Goal: Task Accomplishment & Management: Use online tool/utility

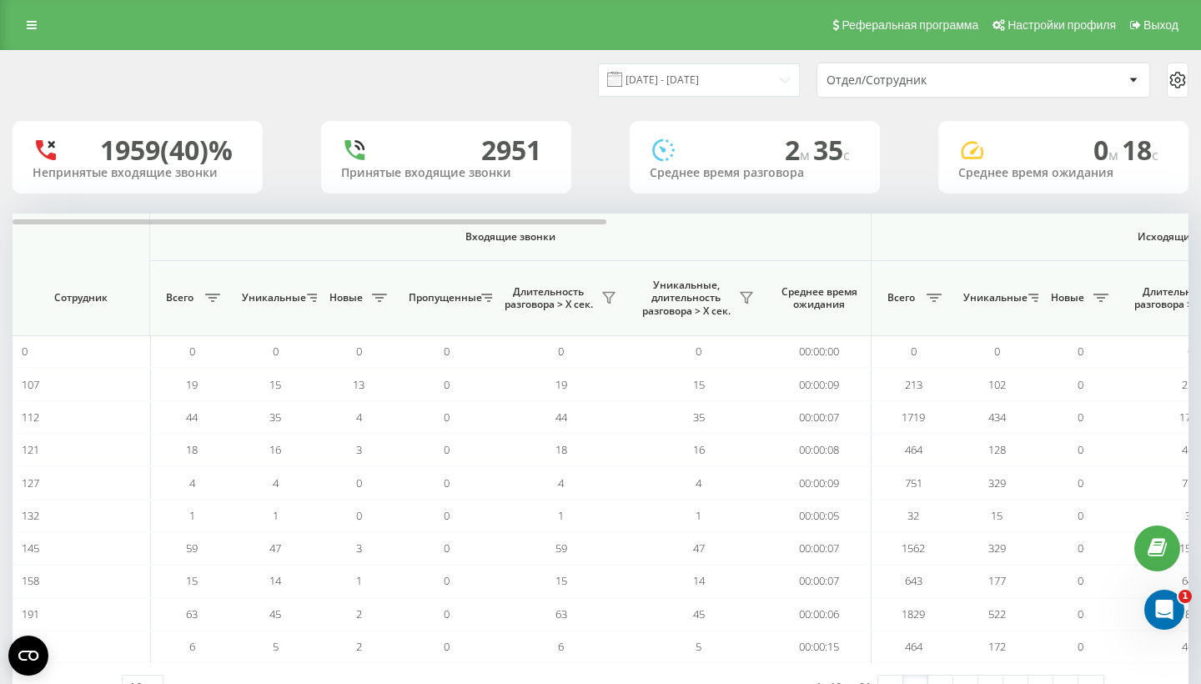
click at [966, 88] on div "Отдел/Сотрудник" at bounding box center [926, 80] width 199 height 14
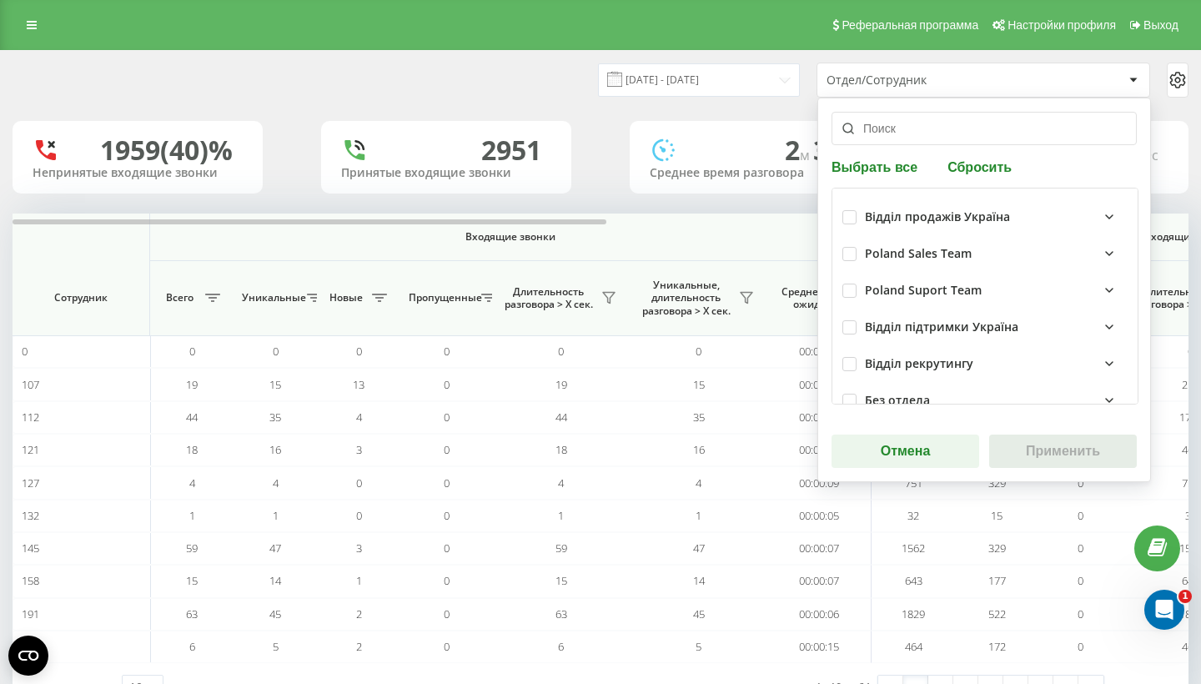
click at [932, 135] on input "text" at bounding box center [984, 128] width 305 height 33
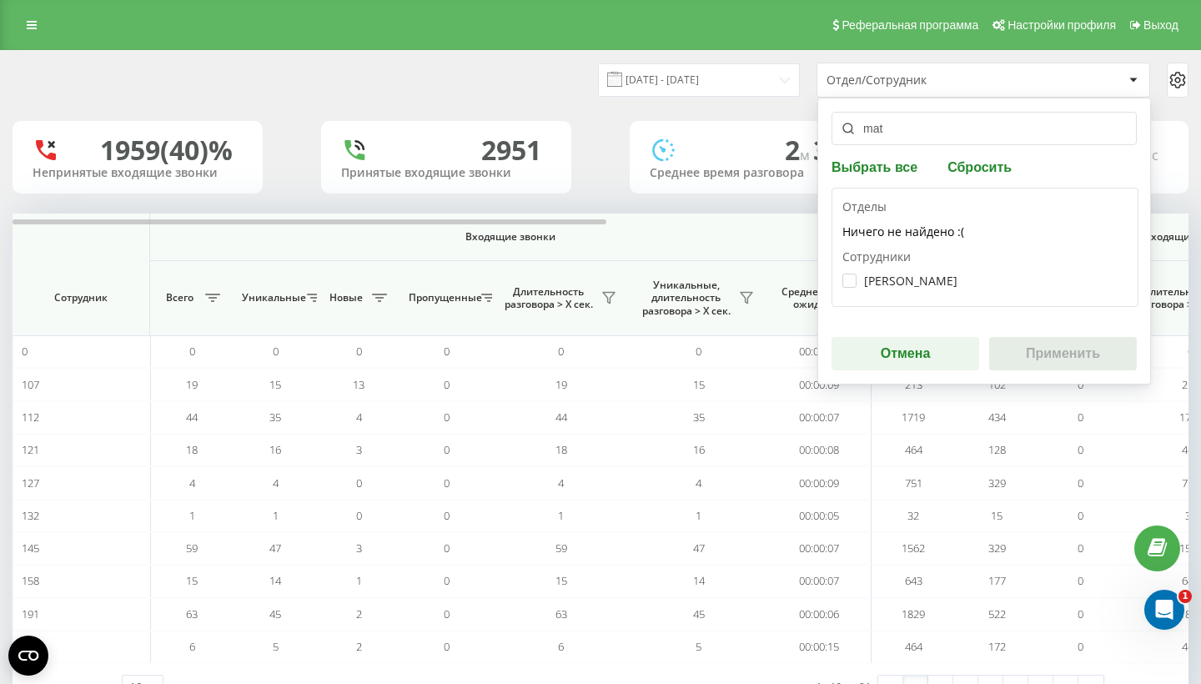
type input "mat"
click at [881, 296] on div "[PERSON_NAME]" at bounding box center [984, 280] width 285 height 31
click at [945, 288] on label "[PERSON_NAME]" at bounding box center [899, 281] width 115 height 14
checkbox input "true"
click at [1076, 370] on button "Применить" at bounding box center [1063, 353] width 148 height 33
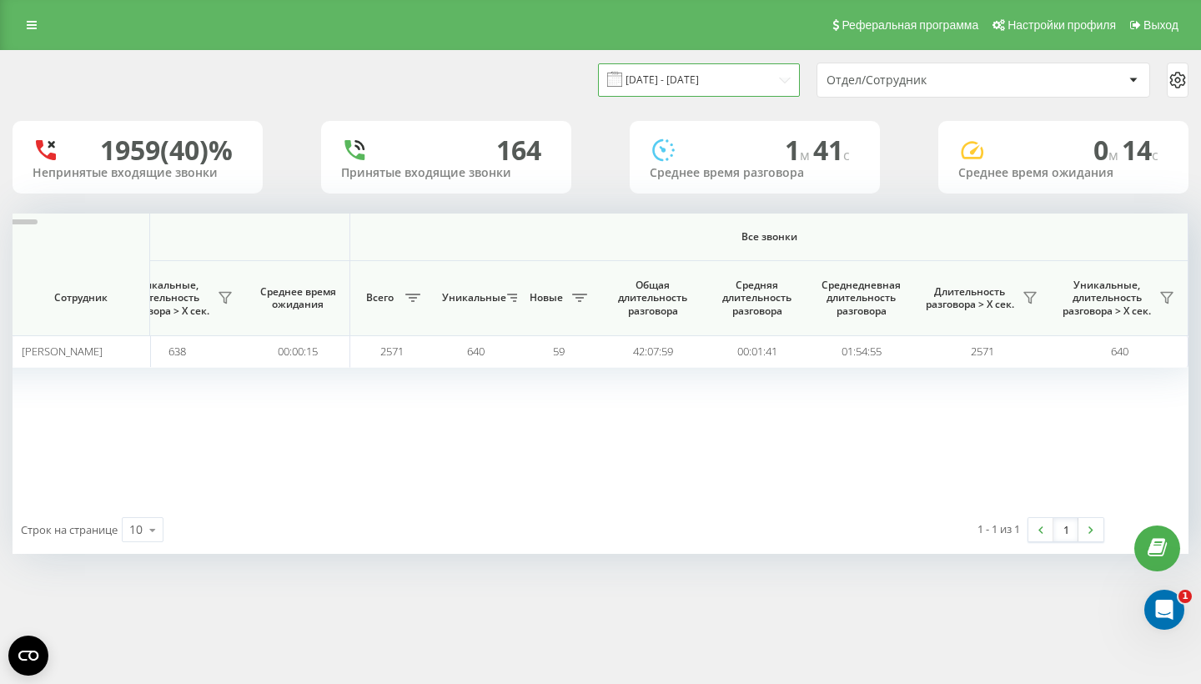
click at [795, 96] on input "[DATE] - [DATE]" at bounding box center [699, 79] width 202 height 33
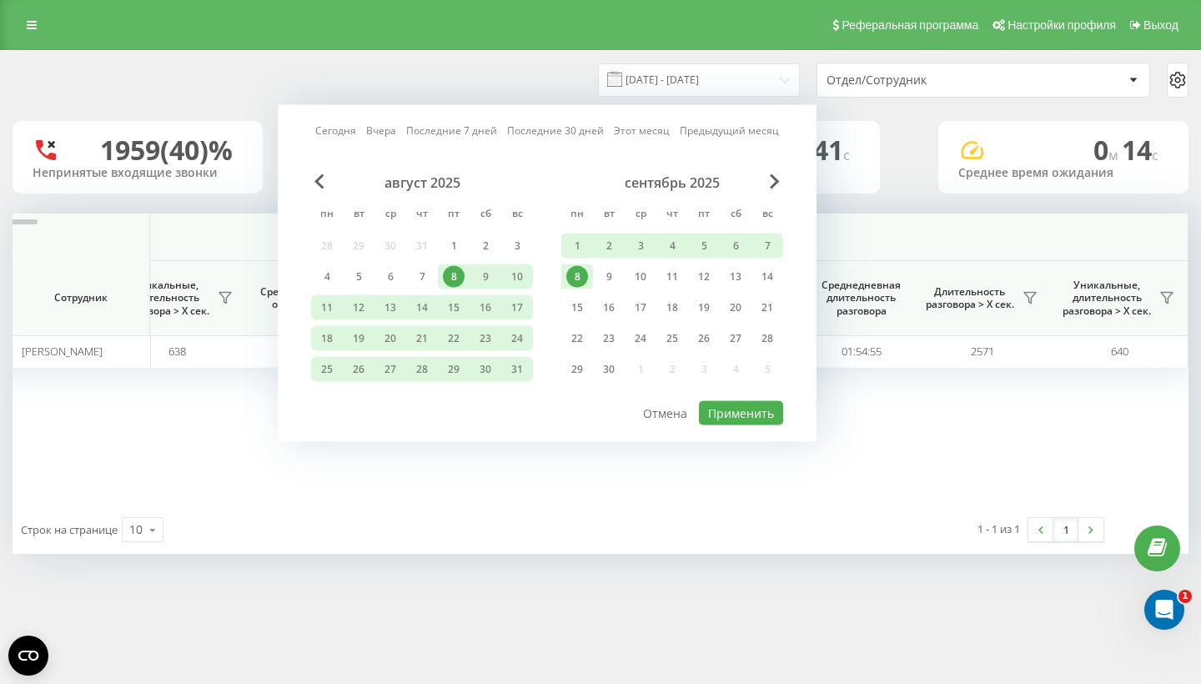
click at [350, 138] on link "Сегодня" at bounding box center [335, 131] width 41 height 16
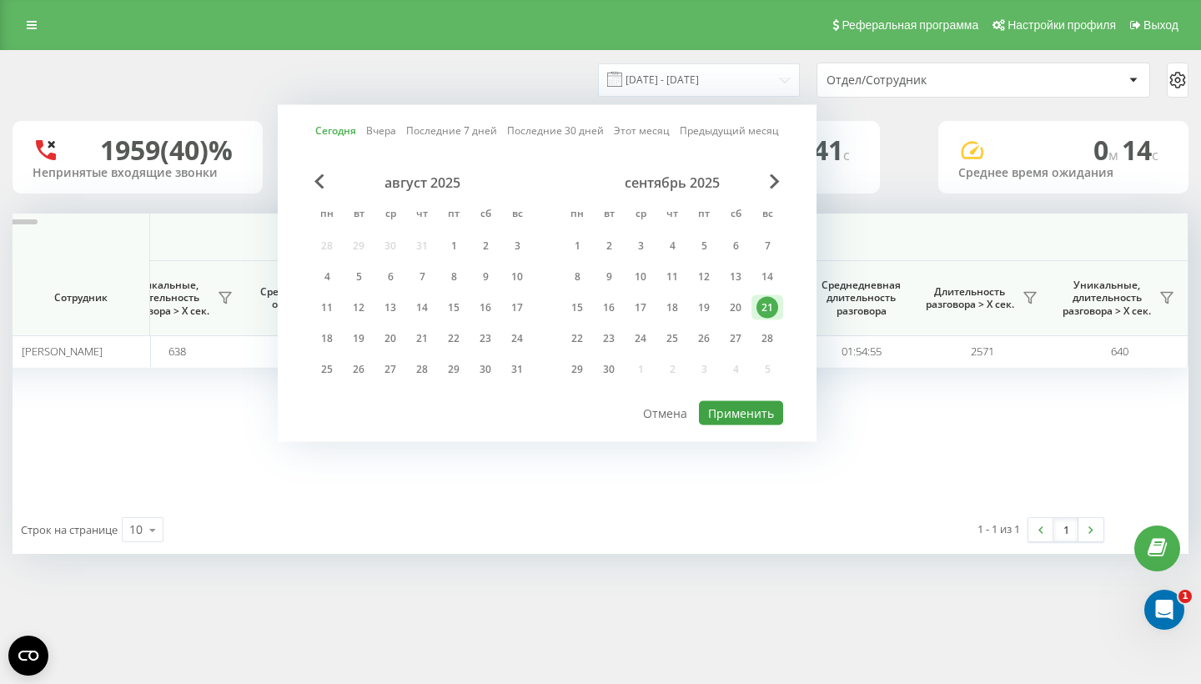
click at [712, 425] on button "Применить" at bounding box center [741, 413] width 84 height 24
type input "[DATE] - [DATE]"
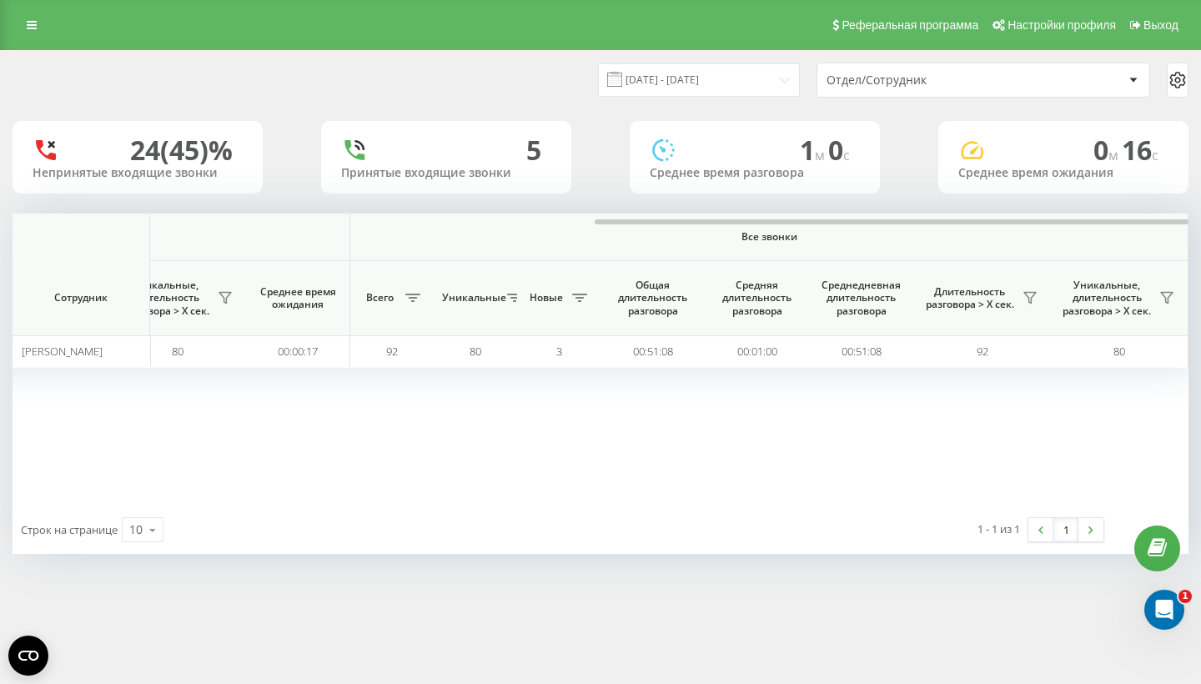
click at [932, 97] on div "[DATE] - [DATE] Отдел/Сотрудник" at bounding box center [600, 80] width 1199 height 58
click at [917, 81] on div "Отдел/Сотрудник" at bounding box center [926, 80] width 199 height 14
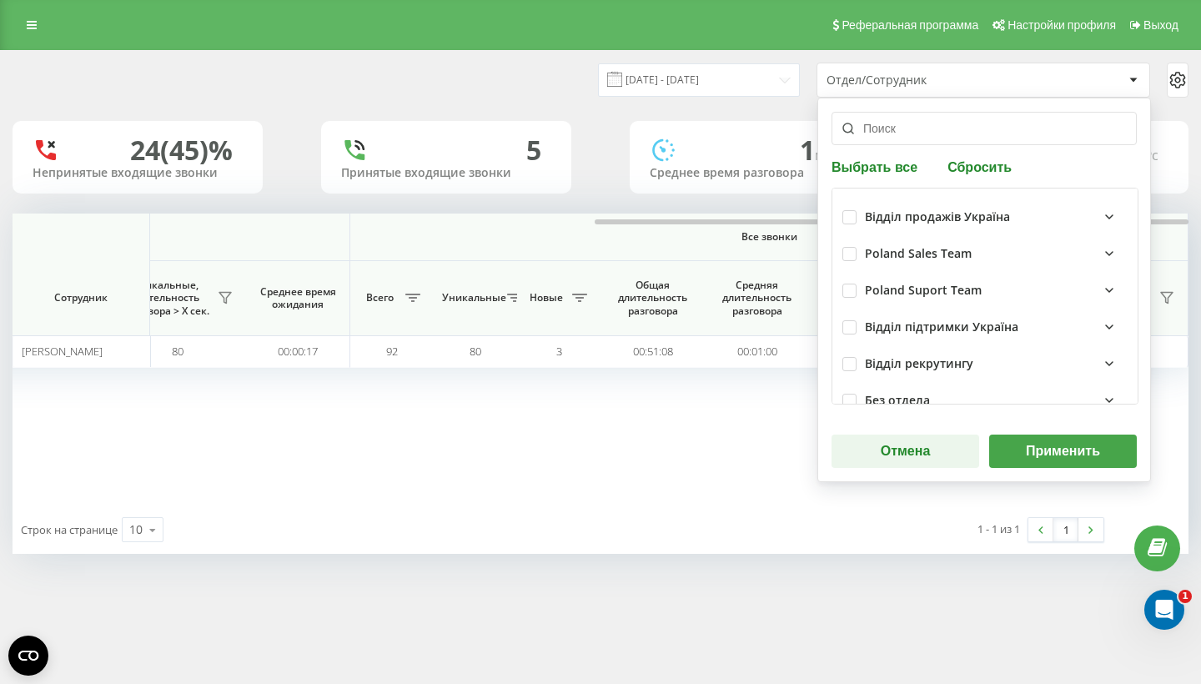
click at [910, 123] on input "text" at bounding box center [984, 128] width 305 height 33
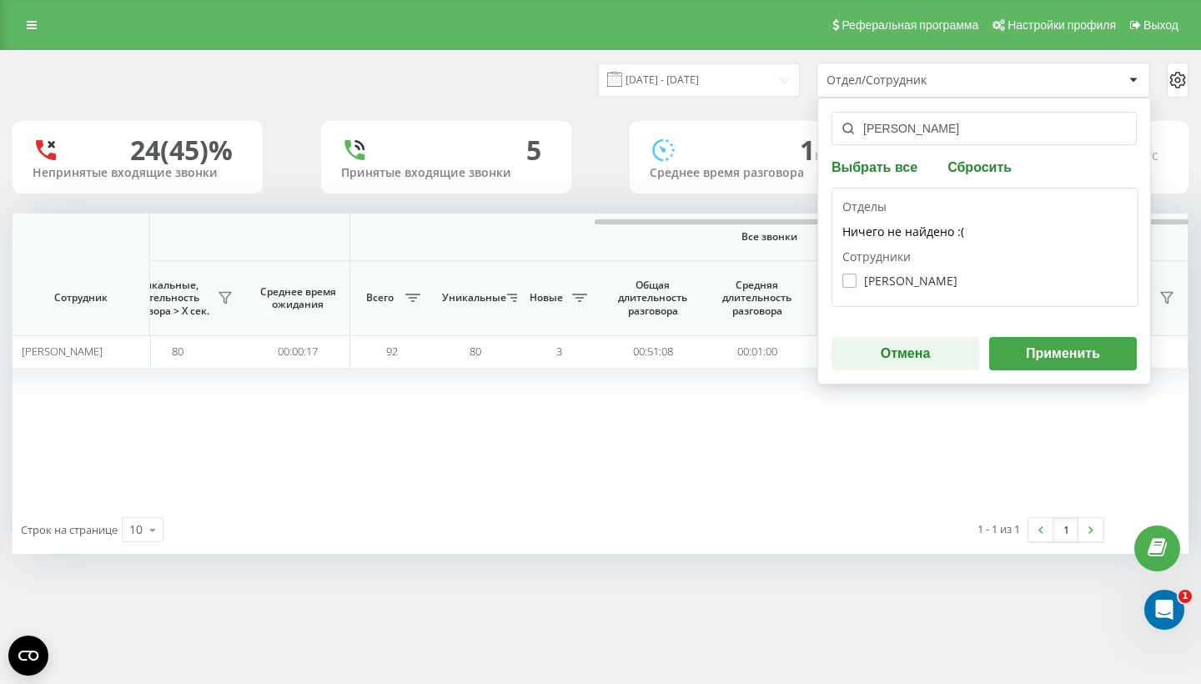
type input "[PERSON_NAME]"
click at [895, 279] on label "[PERSON_NAME]" at bounding box center [899, 281] width 115 height 14
checkbox input "true"
click at [1045, 345] on button "Применить" at bounding box center [1063, 353] width 148 height 33
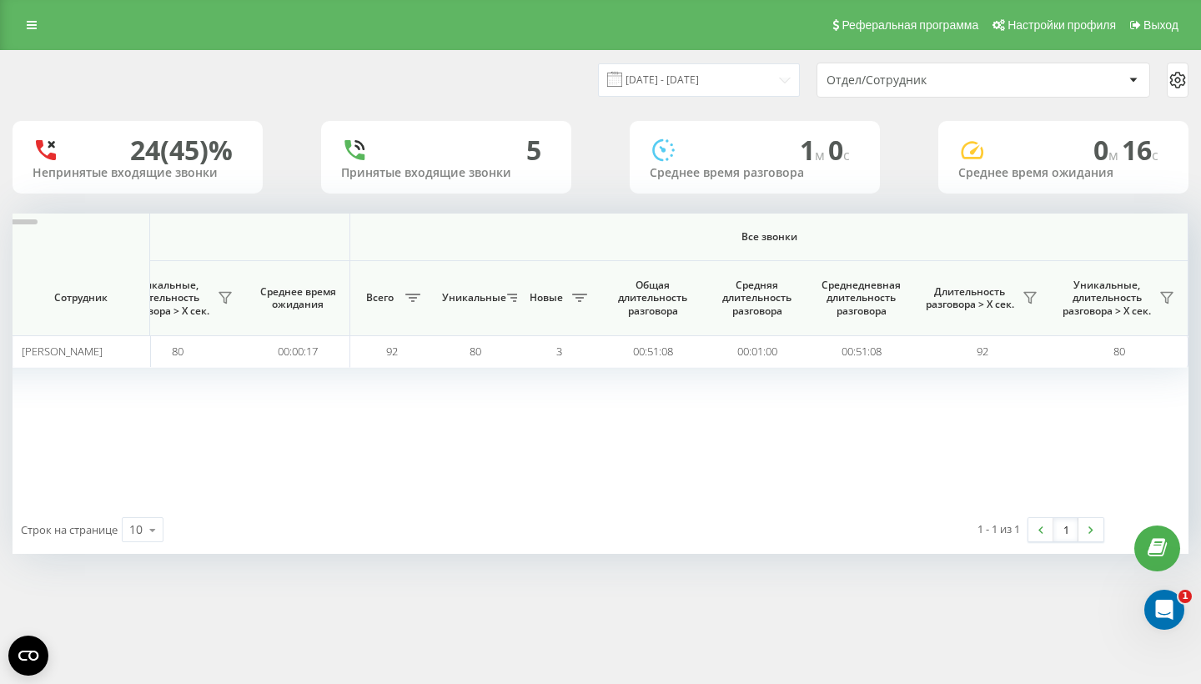
click at [986, 78] on div "Отдел/Сотрудник" at bounding box center [926, 80] width 199 height 14
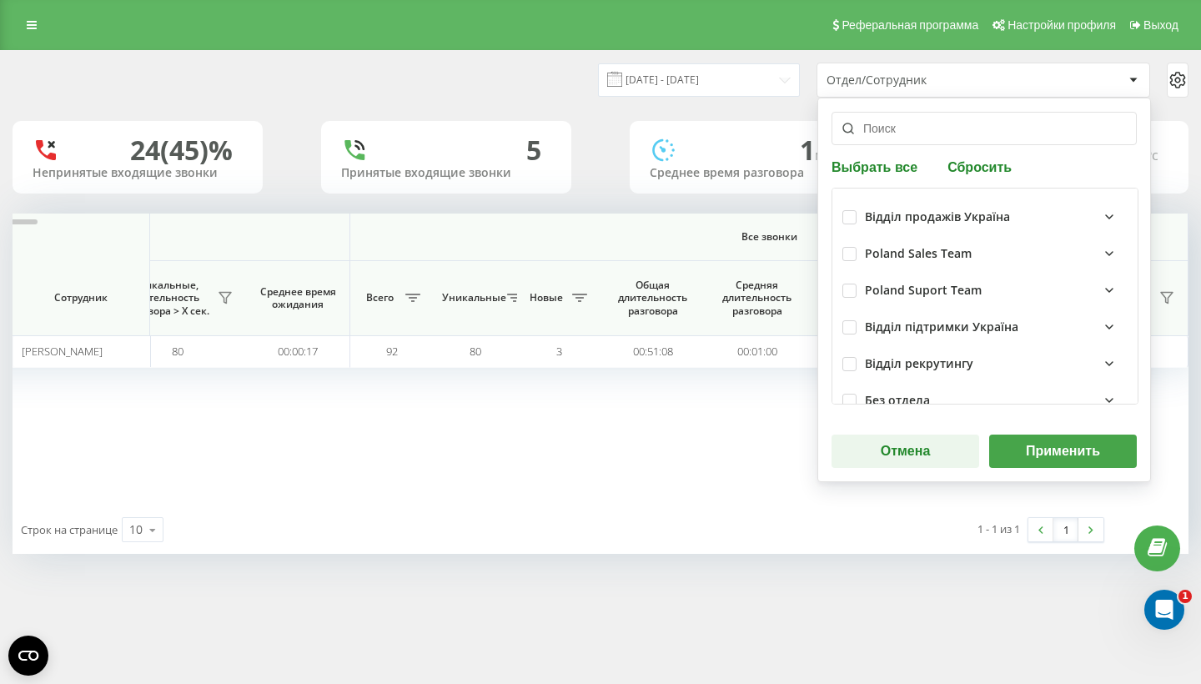
click at [920, 136] on input "text" at bounding box center [984, 128] width 305 height 33
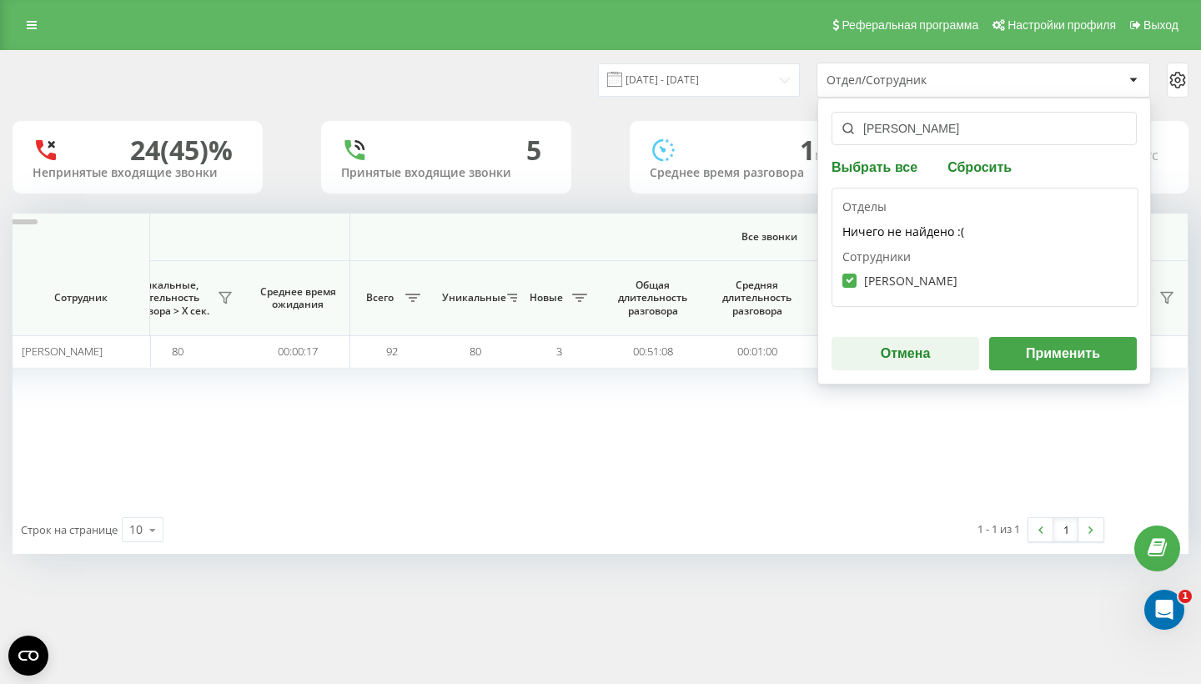
type input "[PERSON_NAME]"
click at [942, 282] on label "[PERSON_NAME]" at bounding box center [899, 281] width 115 height 14
click at [942, 281] on label "[PERSON_NAME]" at bounding box center [899, 281] width 115 height 14
checkbox input "true"
click at [1069, 368] on div "niko Выбрать все Сбросить Отделы Ничего не найдено :( Сотрудники [PERSON_NAME] …" at bounding box center [984, 241] width 334 height 287
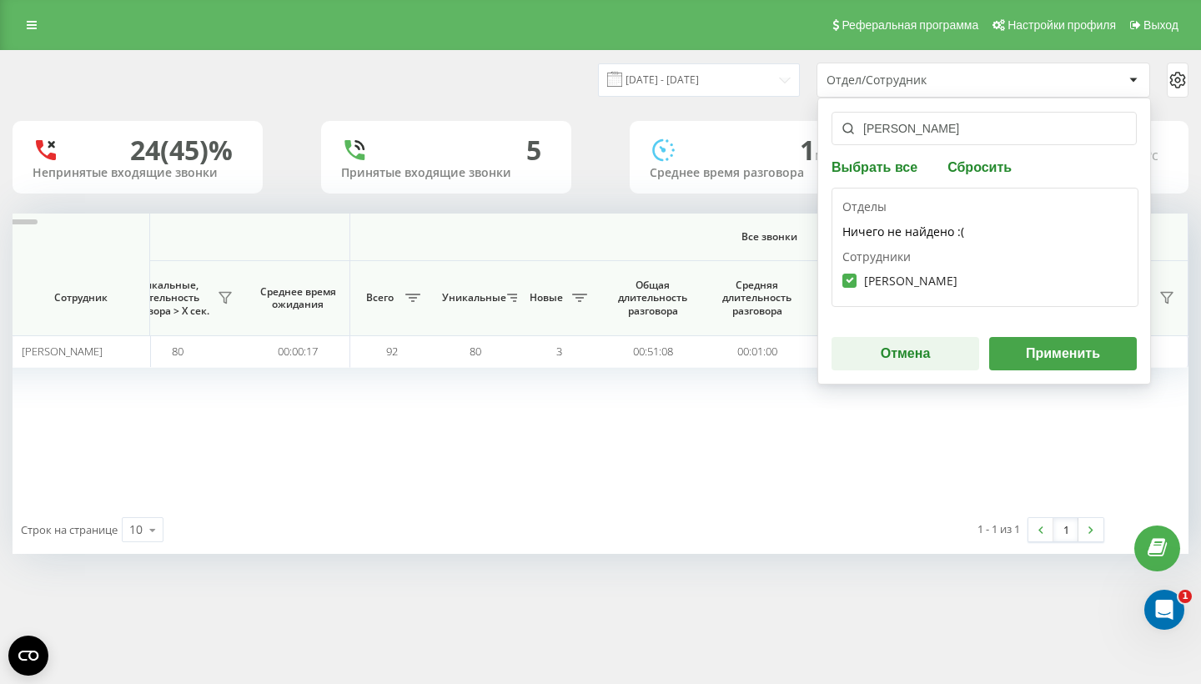
click at [1068, 364] on button "Применить" at bounding box center [1063, 353] width 148 height 33
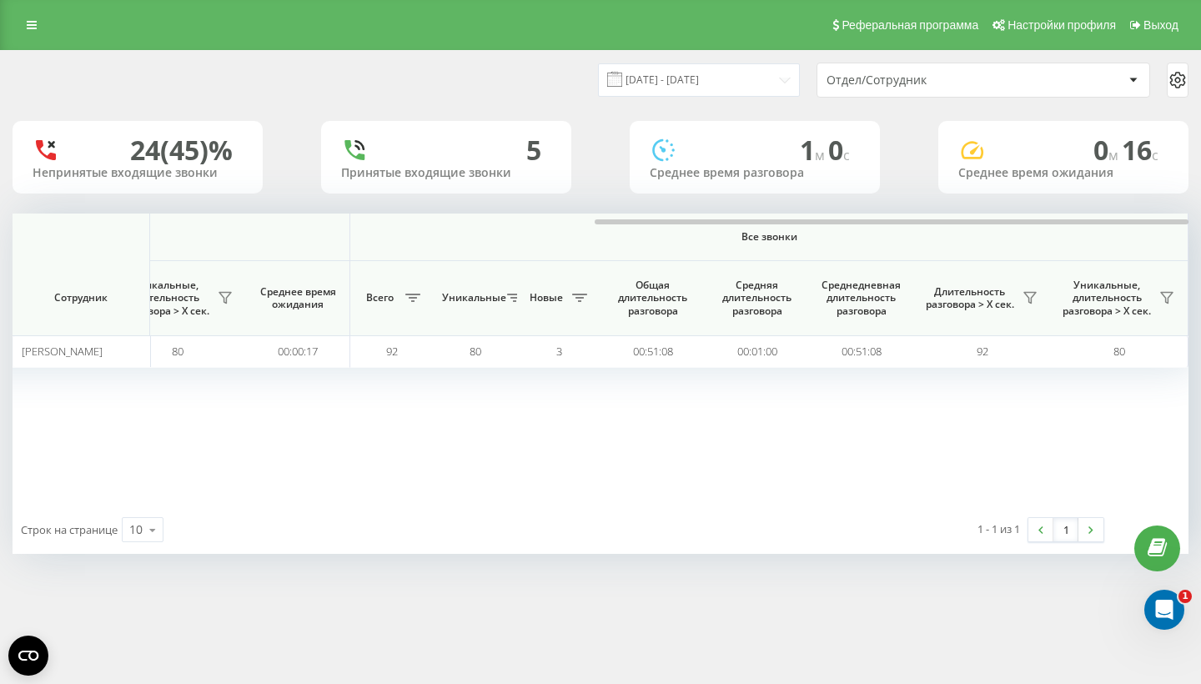
click at [966, 87] on div "Отдел/Сотрудник" at bounding box center [983, 79] width 332 height 33
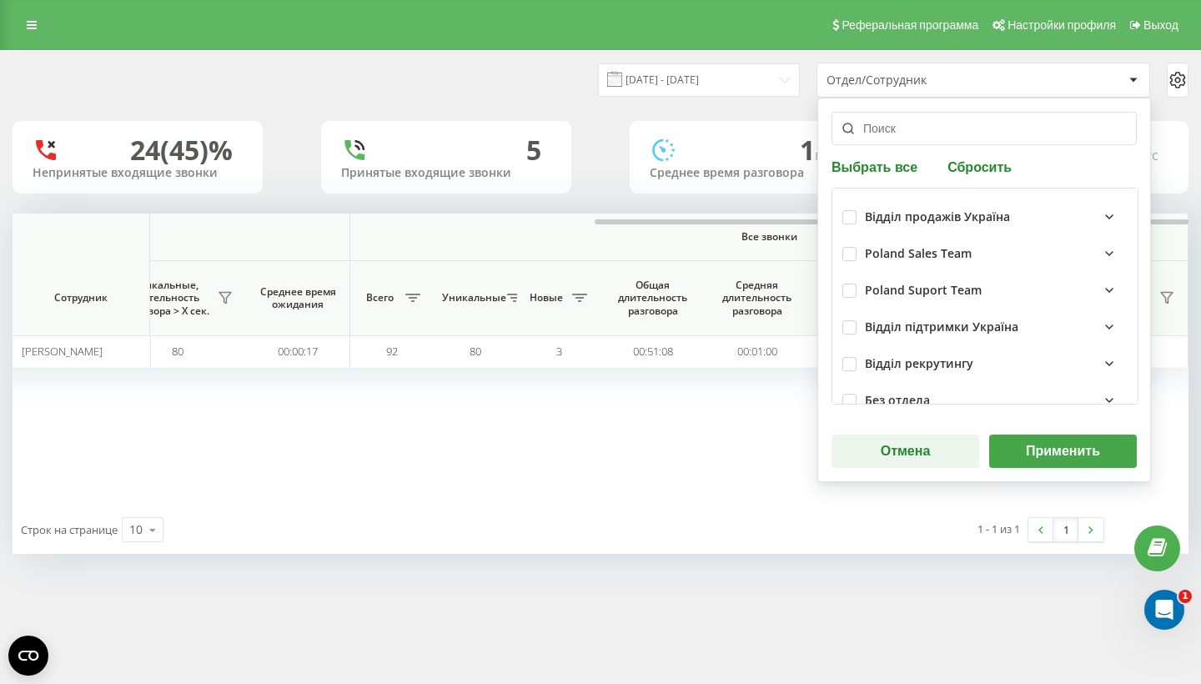
click at [931, 132] on input "text" at bounding box center [984, 128] width 305 height 33
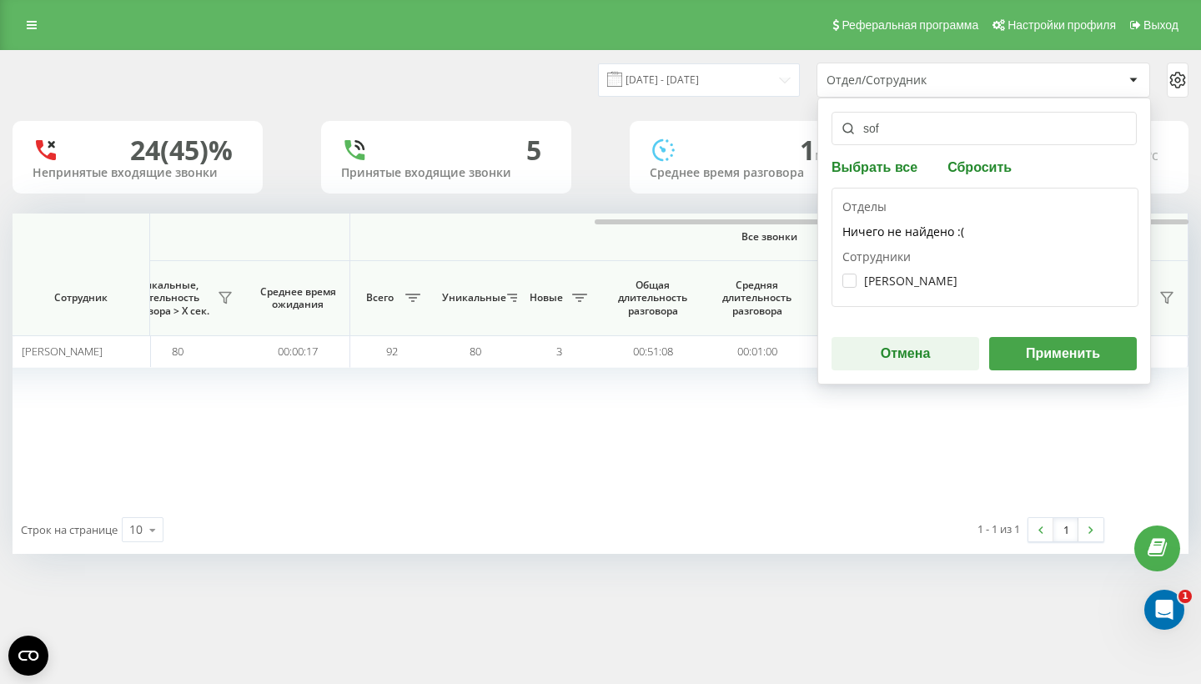
type input "sof"
click at [914, 265] on div "[PERSON_NAME]" at bounding box center [984, 280] width 285 height 31
click at [902, 274] on label "[PERSON_NAME]" at bounding box center [899, 281] width 115 height 14
checkbox input "true"
click at [1061, 360] on button "Применить" at bounding box center [1063, 353] width 148 height 33
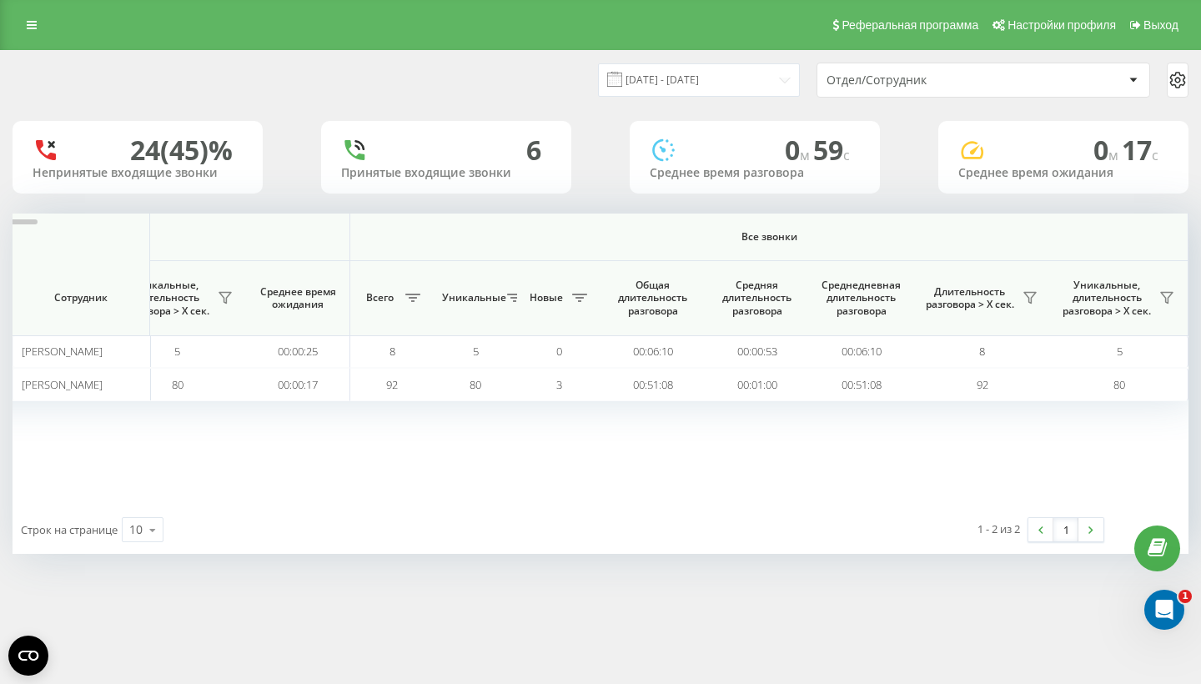
click at [887, 87] on div "Отдел/Сотрудник" at bounding box center [983, 79] width 332 height 33
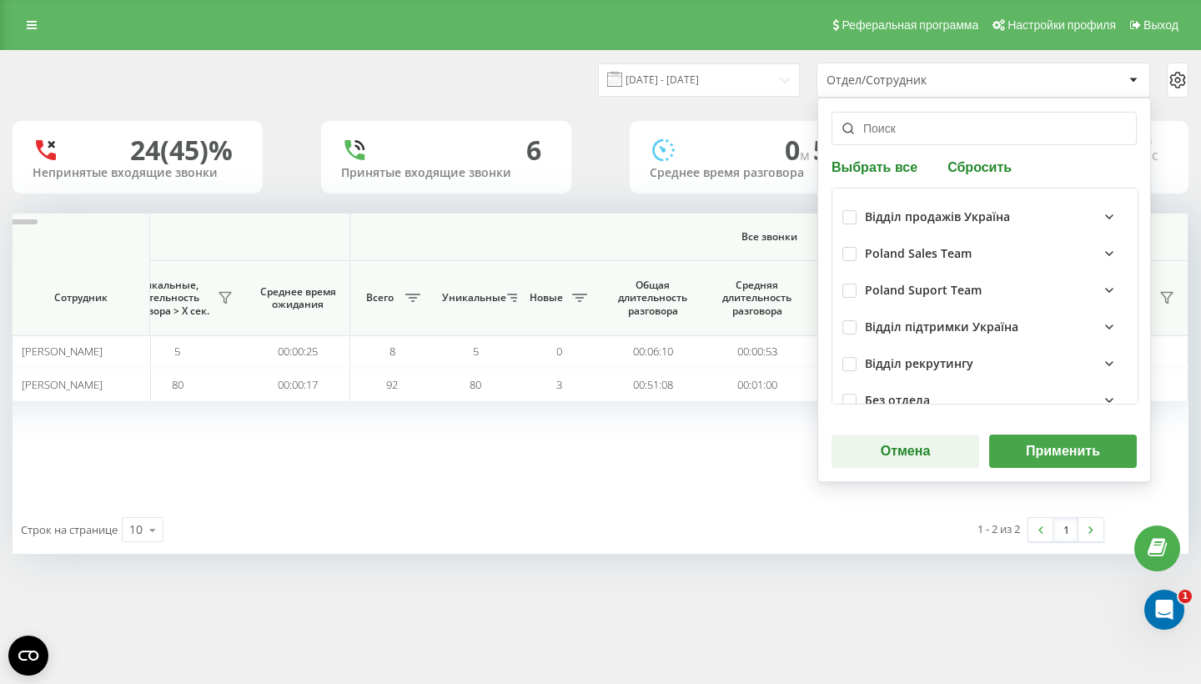
click at [881, 113] on input "text" at bounding box center [984, 128] width 305 height 33
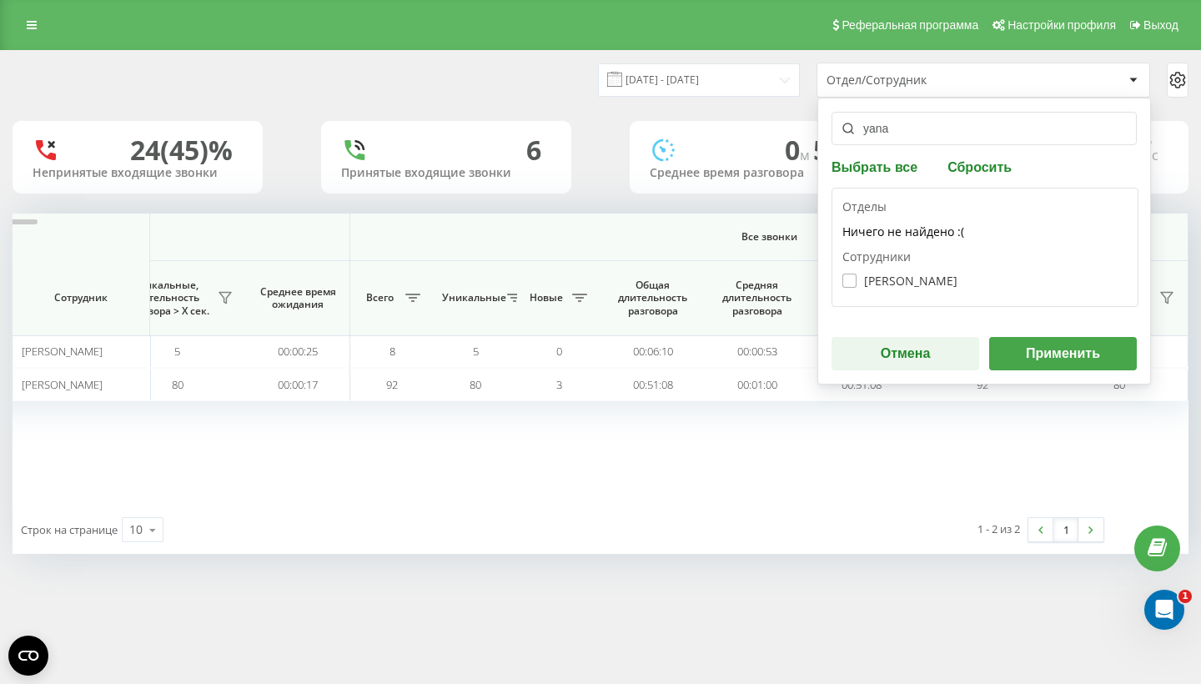
type input "yana"
click at [909, 279] on label "[PERSON_NAME]" at bounding box center [899, 281] width 115 height 14
checkbox input "true"
click at [1057, 344] on button "Применить" at bounding box center [1063, 353] width 148 height 33
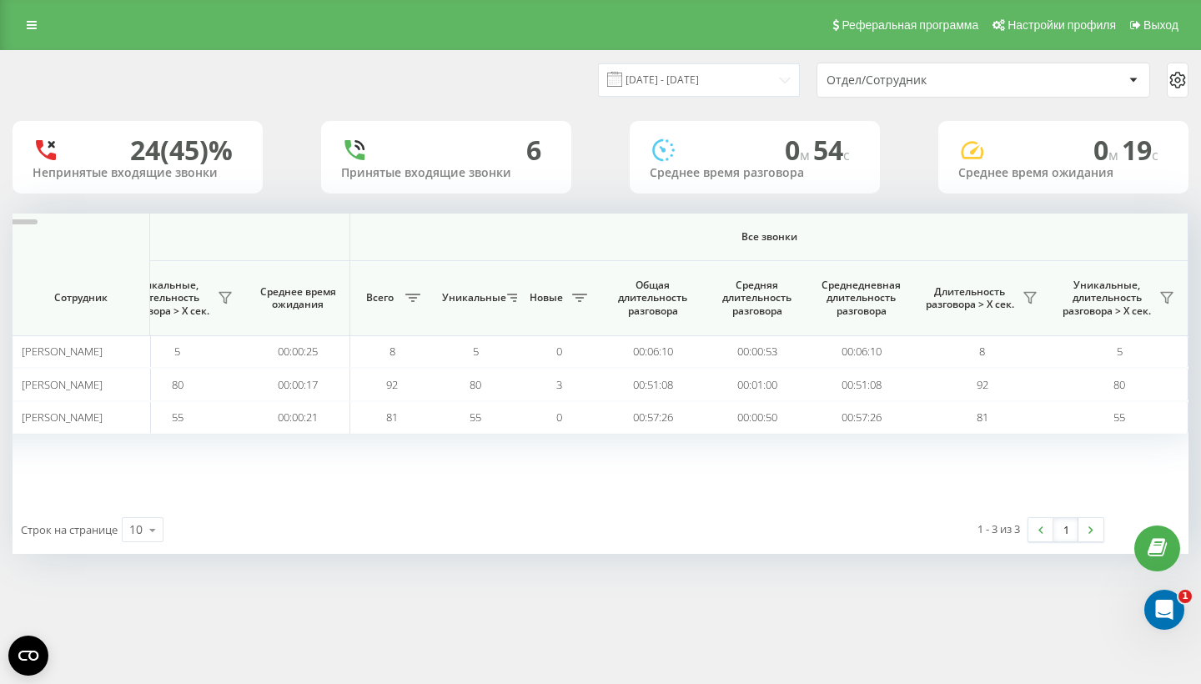
click at [887, 80] on div "Отдел/Сотрудник" at bounding box center [926, 80] width 199 height 14
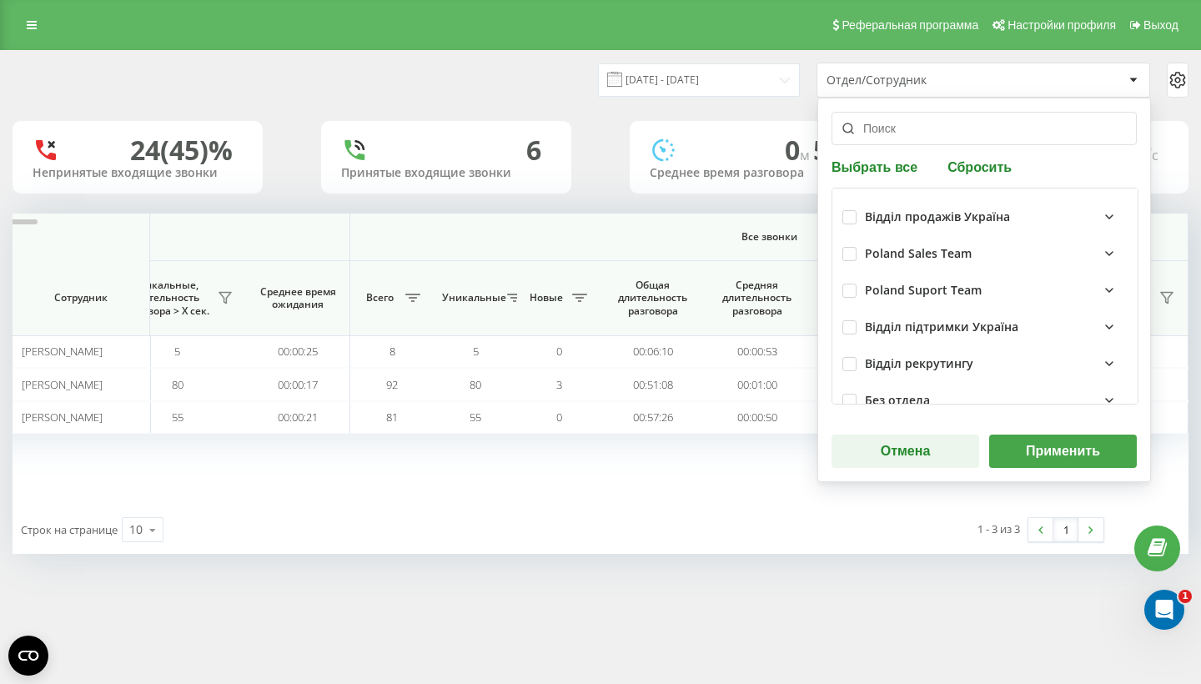
click at [877, 133] on input "text" at bounding box center [984, 128] width 305 height 33
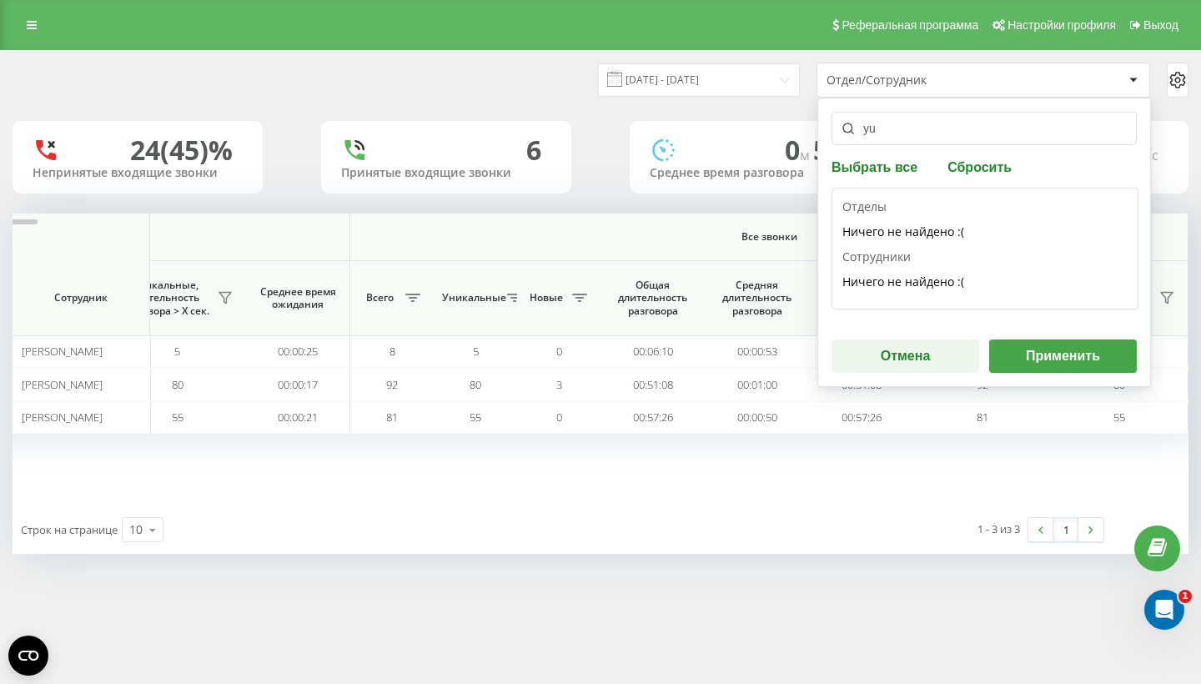
type input "y"
type input "nep"
click at [885, 269] on div "[PERSON_NAME]" at bounding box center [984, 280] width 285 height 31
click at [889, 278] on label "[PERSON_NAME]" at bounding box center [899, 281] width 115 height 14
checkbox input "true"
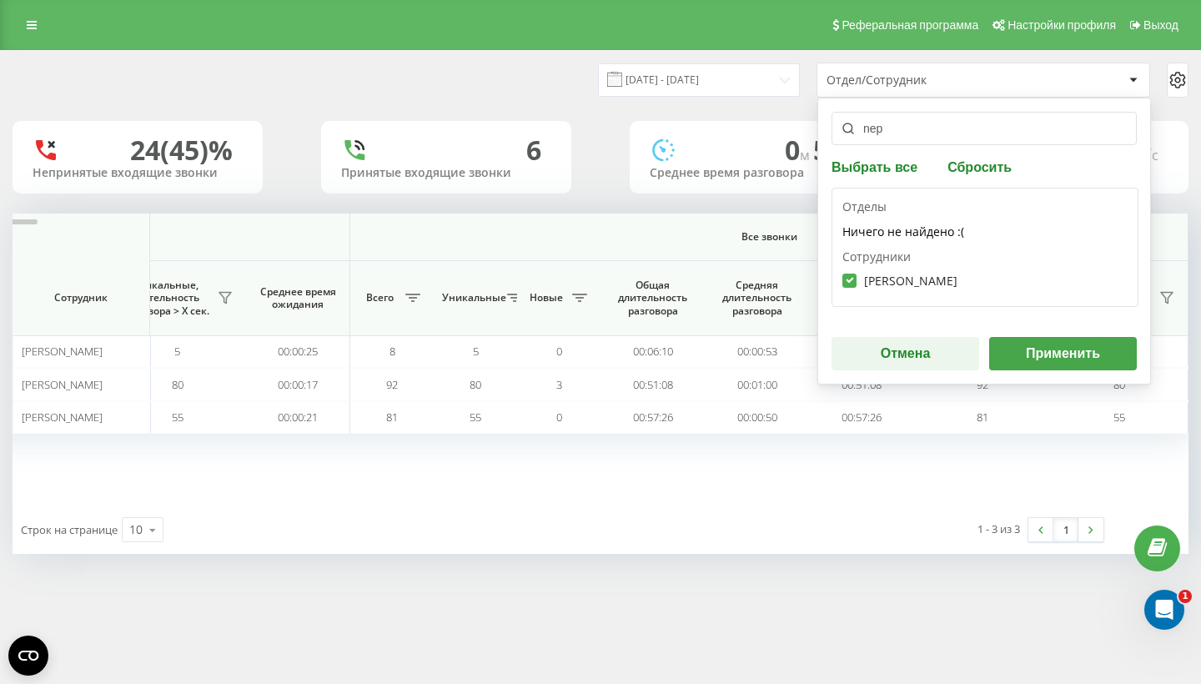
click at [1096, 364] on button "Применить" at bounding box center [1063, 353] width 148 height 33
